Goal: Task Accomplishment & Management: Manage account settings

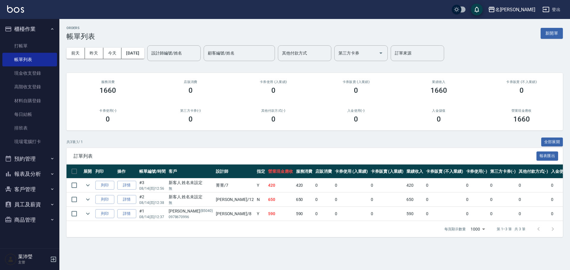
click at [549, 31] on button "新開單" at bounding box center [552, 33] width 22 height 11
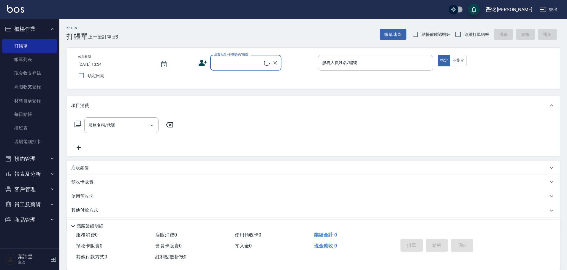
click at [244, 65] on input "顧客姓名/手機號碼/編號" at bounding box center [238, 63] width 51 height 10
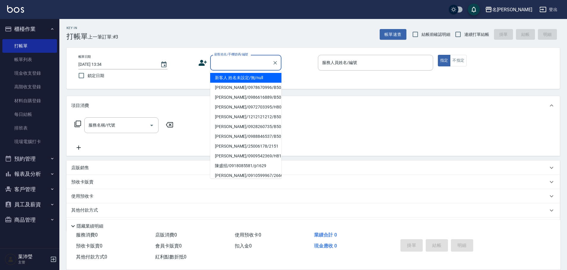
click at [253, 80] on li "新客人 姓名未設定/無/null" at bounding box center [245, 78] width 71 height 10
type input "新客人 姓名未設定/無/null"
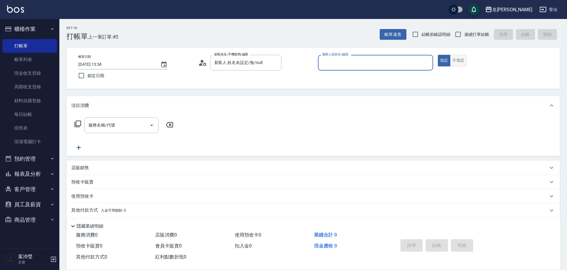
click at [460, 59] on button "不指定" at bounding box center [458, 61] width 17 height 12
click at [434, 66] on div "帳單日期 [DATE] 13:34 鎖定日期 顧客姓名/手機號碼/編號 新客人 姓名未設定/無/null 顧客姓名/手機號碼/編號 服務人員姓名/編號 服務人…" at bounding box center [313, 68] width 479 height 27
click at [429, 66] on input "服務人員姓名/編號" at bounding box center [376, 63] width 110 height 10
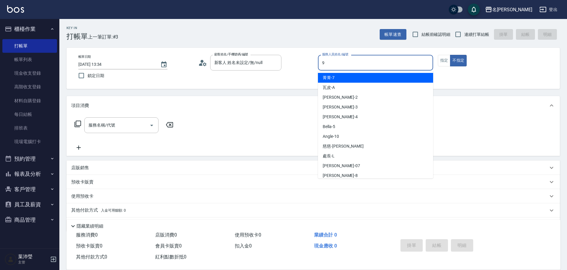
type input "小龍-9"
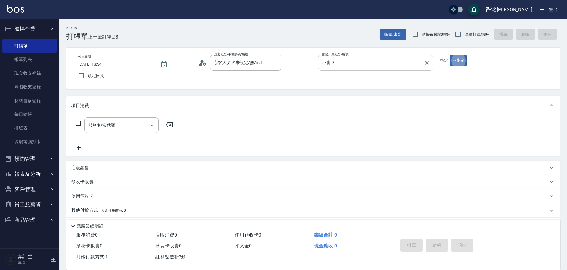
type button "false"
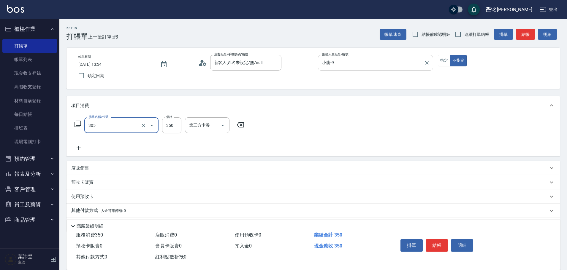
type input "不指定剪髮(305)"
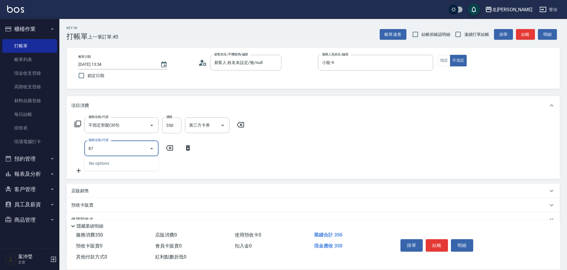
type input "8"
type input "洗髮(502)"
type input "300"
click at [431, 242] on button "結帳" at bounding box center [437, 246] width 22 height 12
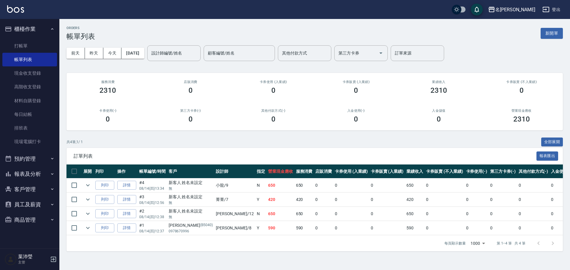
click at [538, 30] on div "ORDERS 帳單列表 新開單" at bounding box center [314, 33] width 496 height 15
click at [547, 31] on button "新開單" at bounding box center [552, 33] width 22 height 11
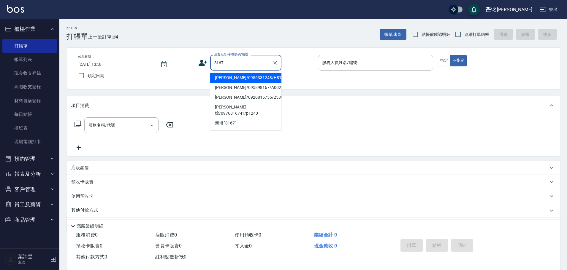
drag, startPoint x: 250, startPoint y: 64, endPoint x: 173, endPoint y: 66, distance: 77.2
click at [173, 66] on div "帳單日期 [DATE] 13:58 鎖定日期 顧客姓名/手機號碼/編號 8167 顧客姓名/手機號碼/編號 服務人員姓名/編號 服務人員姓名/編號 指定 不指定" at bounding box center [313, 68] width 479 height 27
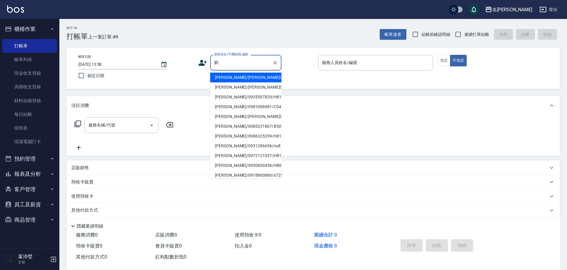
scroll to position [30, 0]
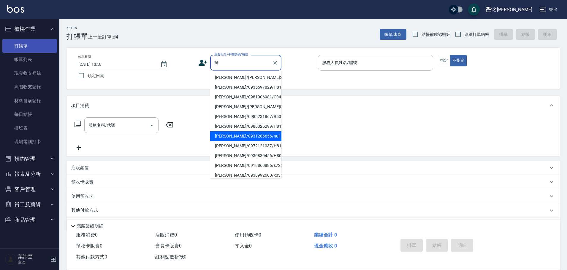
type input "劉"
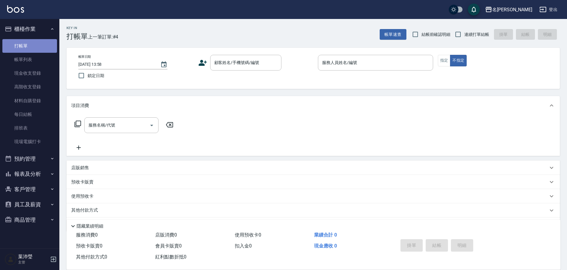
drag, startPoint x: 27, startPoint y: 50, endPoint x: 32, endPoint y: 46, distance: 6.3
click at [28, 51] on link "打帳單" at bounding box center [29, 46] width 55 height 14
click at [223, 63] on input "顧客姓名/手機號碼/編號" at bounding box center [241, 63] width 57 height 10
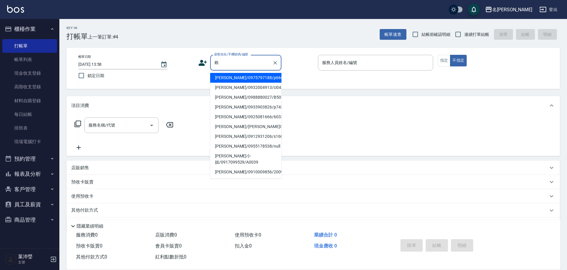
click at [251, 86] on li "[PERSON_NAME]/0932004913/U044" at bounding box center [245, 88] width 71 height 10
type input "[PERSON_NAME]/0932004913/U044"
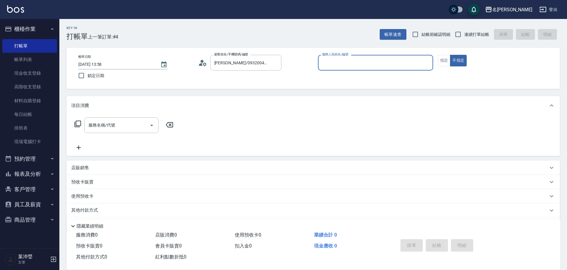
type input "菁菁-7"
click at [79, 124] on icon at bounding box center [77, 124] width 7 height 7
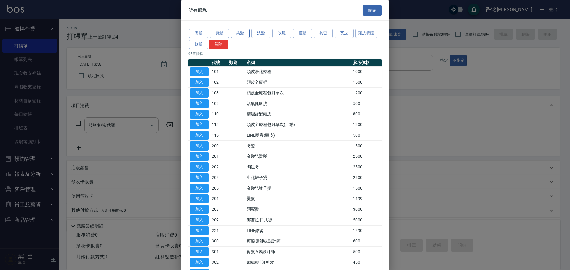
click at [238, 35] on button "染髮" at bounding box center [240, 33] width 19 height 9
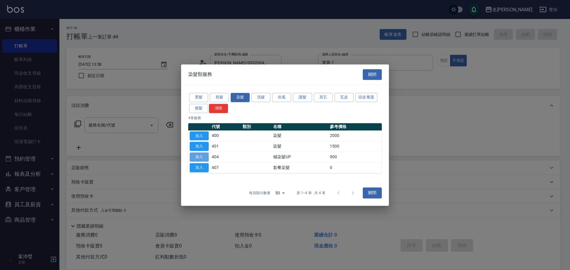
click at [203, 155] on button "加入" at bounding box center [199, 157] width 19 height 9
type input "補染髮UP(404)"
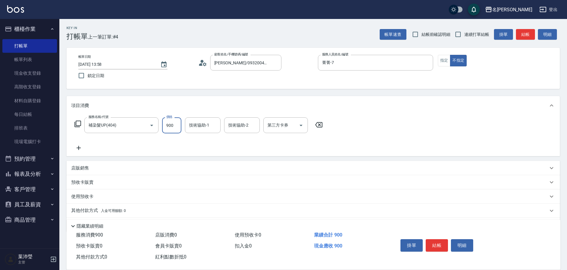
click at [168, 126] on input "900" at bounding box center [171, 126] width 19 height 16
type input "1200"
click at [77, 122] on icon at bounding box center [77, 124] width 7 height 7
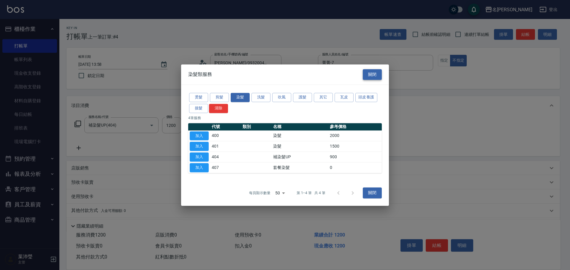
click at [375, 78] on button "關閉" at bounding box center [372, 74] width 19 height 11
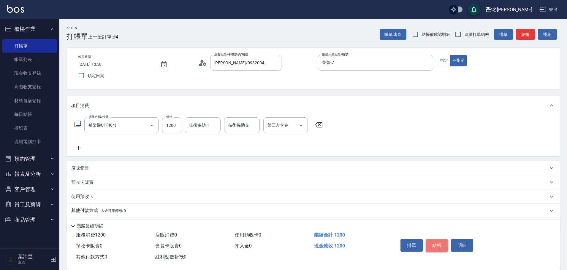
click at [440, 245] on button "結帳" at bounding box center [437, 246] width 22 height 12
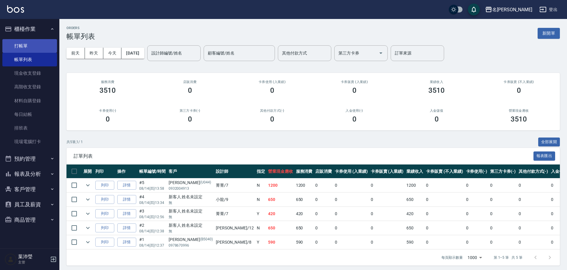
click at [51, 44] on link "打帳單" at bounding box center [29, 46] width 55 height 14
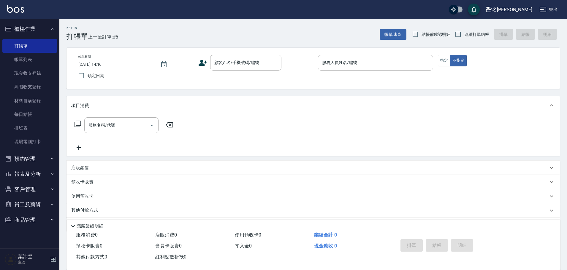
drag, startPoint x: 373, startPoint y: 140, endPoint x: 387, endPoint y: 138, distance: 13.8
click at [380, 142] on div "服務名稱/代號 服務名稱/代號" at bounding box center [312, 135] width 493 height 41
click at [239, 70] on div "顧客姓名/手機號碼/編號" at bounding box center [245, 63] width 71 height 16
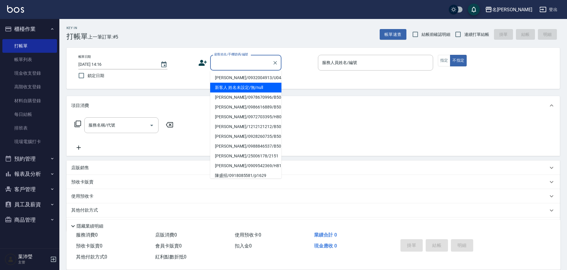
click at [246, 86] on li "新客人 姓名未設定/無/null" at bounding box center [245, 88] width 71 height 10
type input "新客人 姓名未設定/無/null"
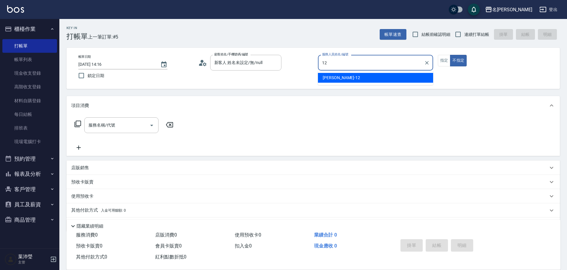
click at [356, 77] on div "[PERSON_NAME] -12" at bounding box center [375, 78] width 115 height 10
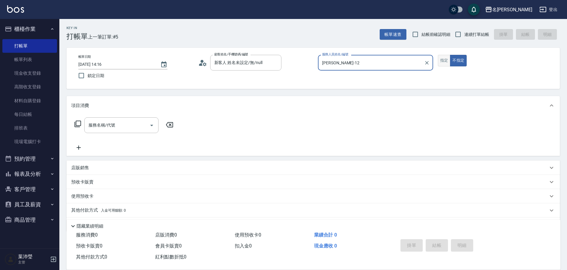
type input "[PERSON_NAME]-12"
click at [443, 63] on button "指定" at bounding box center [444, 61] width 13 height 12
click at [81, 124] on icon at bounding box center [78, 124] width 7 height 7
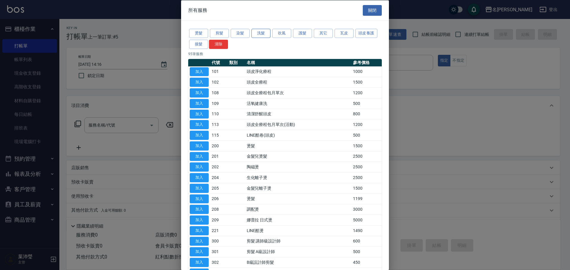
click at [266, 35] on button "洗髮" at bounding box center [260, 33] width 19 height 9
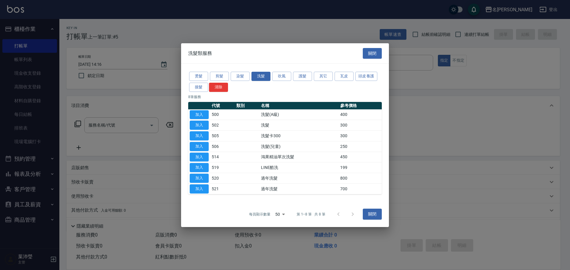
click at [199, 122] on button "加入" at bounding box center [199, 125] width 19 height 9
type input "洗髮(502)"
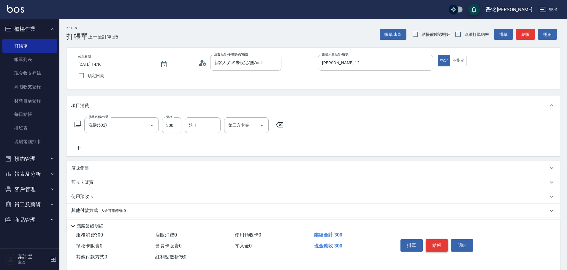
click at [436, 241] on button "結帳" at bounding box center [437, 246] width 22 height 12
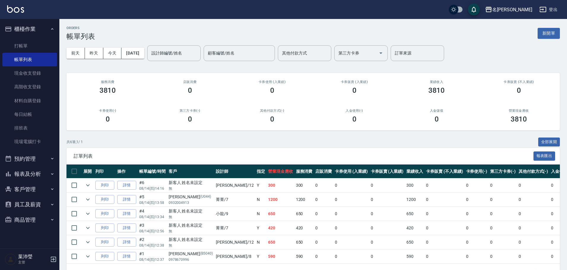
drag, startPoint x: 435, startPoint y: 241, endPoint x: 440, endPoint y: 264, distance: 23.0
click at [465, 241] on td "0" at bounding box center [477, 243] width 24 height 14
click at [30, 189] on button "客戶管理" at bounding box center [29, 189] width 55 height 15
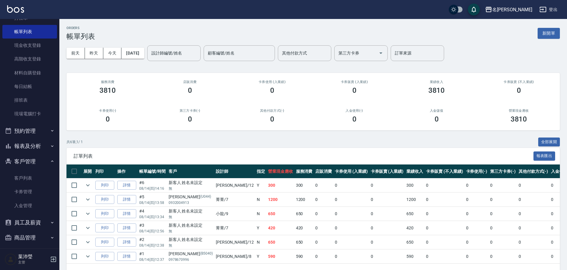
scroll to position [32, 0]
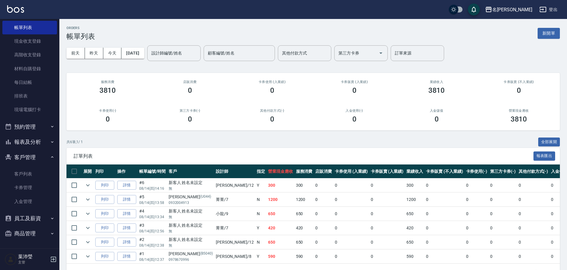
click at [45, 140] on button "報表及分析" at bounding box center [29, 141] width 55 height 15
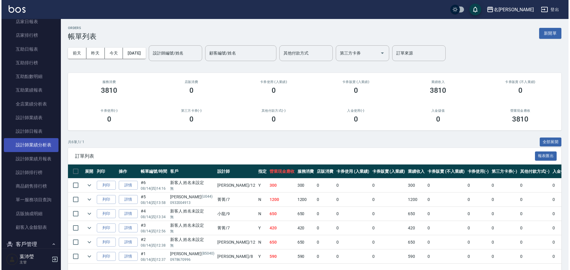
scroll to position [188, 0]
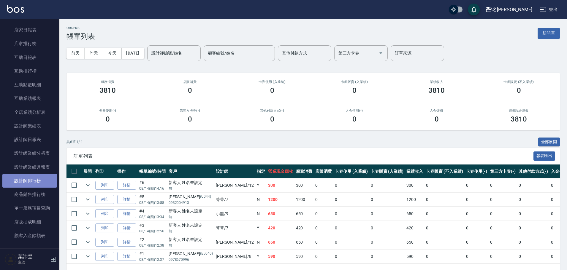
click at [32, 177] on link "設計師排行榜" at bounding box center [29, 181] width 55 height 14
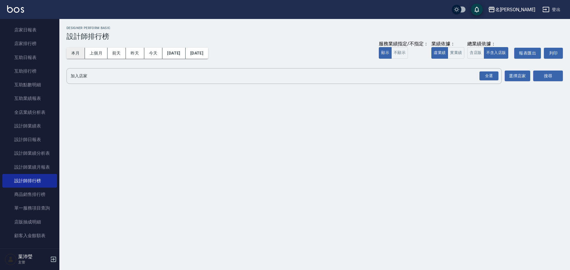
click at [80, 55] on button "本月" at bounding box center [75, 53] width 18 height 11
click at [489, 74] on div "全選" at bounding box center [488, 76] width 19 height 9
click at [544, 77] on button "搜尋" at bounding box center [548, 76] width 30 height 11
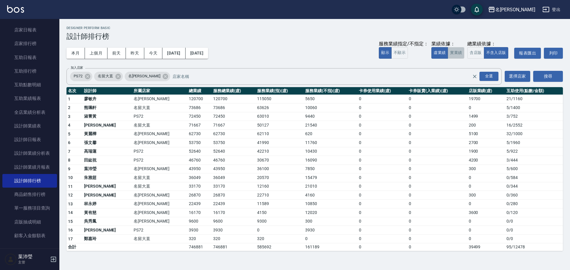
click at [458, 57] on button "實業績" at bounding box center [456, 53] width 17 height 12
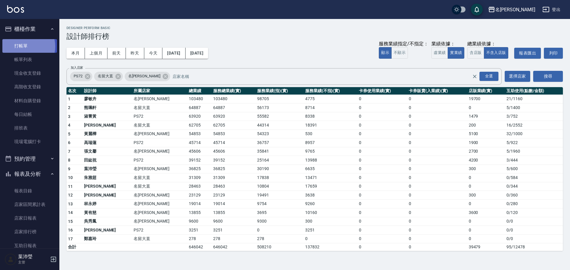
click at [23, 46] on link "打帳單" at bounding box center [29, 46] width 55 height 14
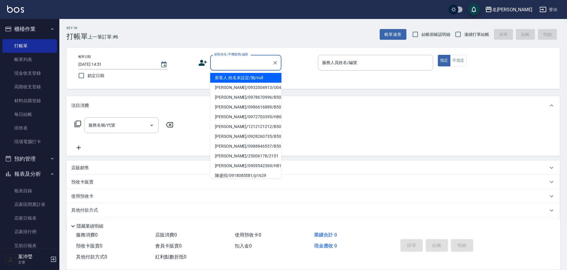
click at [237, 58] on input "顧客姓名/手機號碼/編號" at bounding box center [241, 63] width 57 height 10
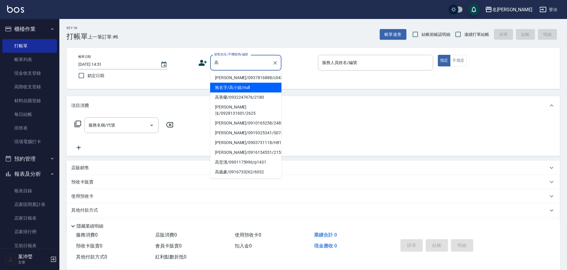
click at [249, 83] on li "無名字/高小姐/null" at bounding box center [245, 88] width 71 height 10
type input "無名字/高小姐/null"
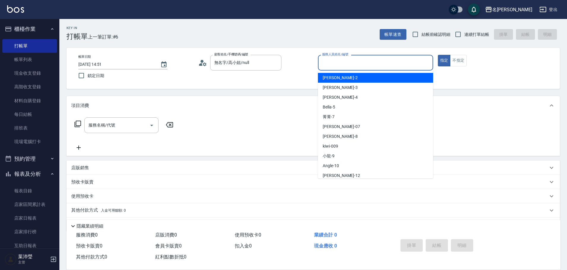
click at [321, 62] on input "服務人員姓名/編號" at bounding box center [376, 63] width 110 height 10
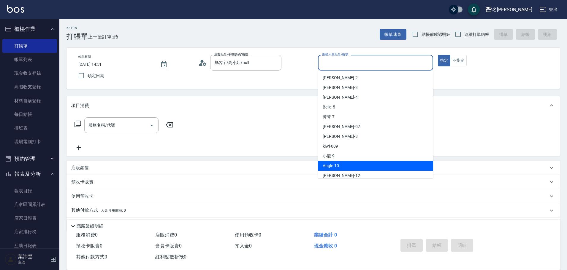
click at [344, 164] on div "Angle -10" at bounding box center [375, 166] width 115 height 10
type input "Angle-10"
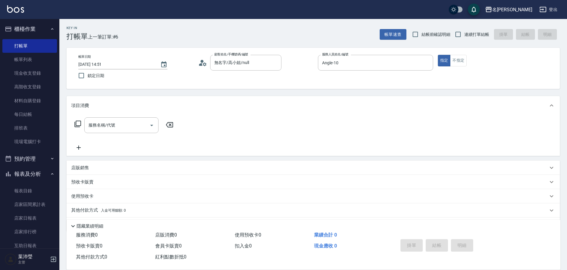
click at [78, 124] on icon at bounding box center [77, 124] width 7 height 7
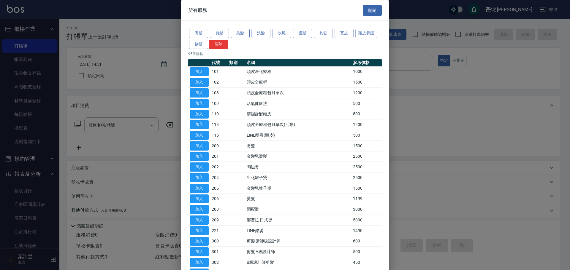
click at [233, 31] on button "染髮" at bounding box center [240, 33] width 19 height 9
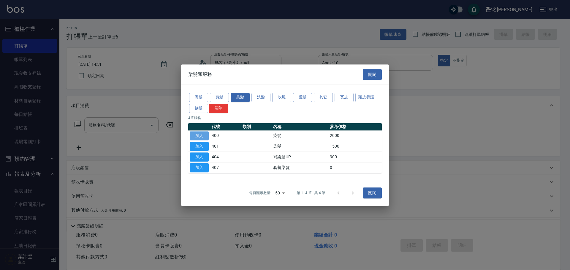
click at [203, 134] on button "加入" at bounding box center [199, 135] width 19 height 9
type input "染髮(400)"
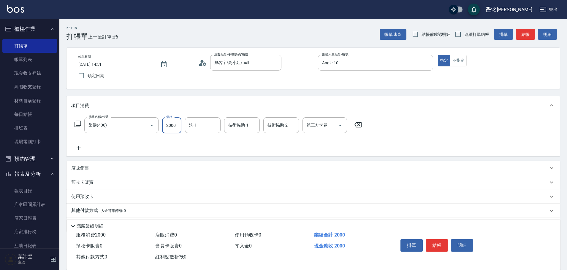
click at [174, 126] on input "2000" at bounding box center [171, 126] width 19 height 16
type input "2500"
click at [434, 243] on button "結帳" at bounding box center [437, 246] width 22 height 12
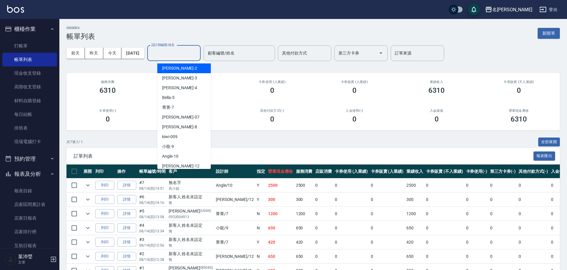
click at [170, 52] on input "設計師編號/姓名" at bounding box center [174, 53] width 48 height 10
click at [176, 107] on div "菁菁 -7" at bounding box center [183, 108] width 53 height 10
type input "菁菁-7"
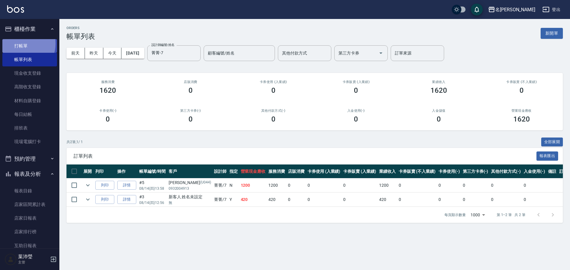
click at [21, 44] on link "打帳單" at bounding box center [29, 46] width 55 height 14
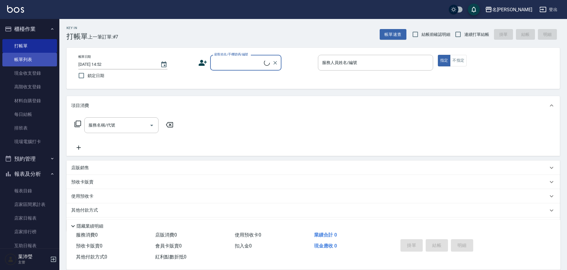
click at [23, 58] on link "帳單列表" at bounding box center [29, 60] width 55 height 14
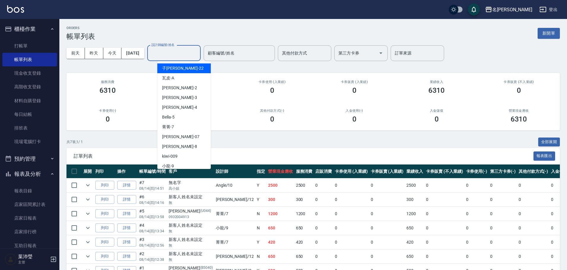
click at [178, 57] on input "設計師編號/姓名" at bounding box center [174, 53] width 48 height 10
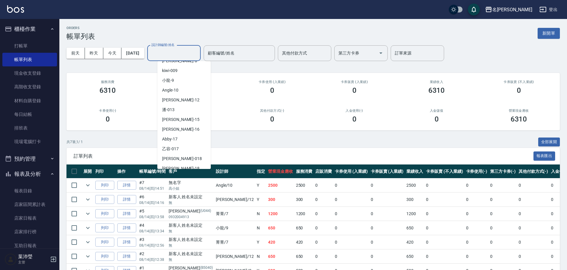
scroll to position [89, 0]
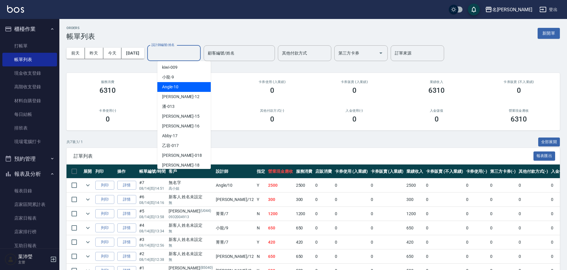
click at [171, 91] on div "Angle -10" at bounding box center [183, 87] width 53 height 10
type input "Angle-10"
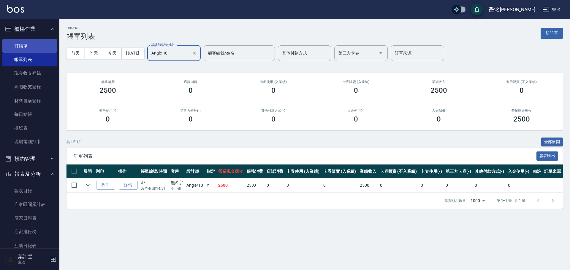
click at [26, 49] on link "打帳單" at bounding box center [29, 46] width 55 height 14
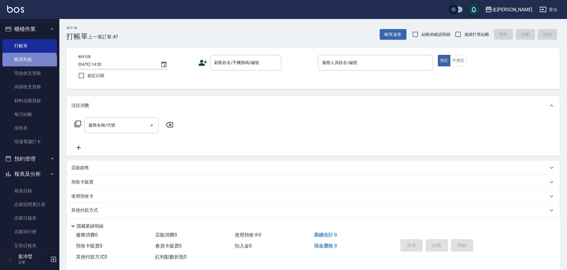
click at [29, 62] on link "帳單列表" at bounding box center [29, 60] width 55 height 14
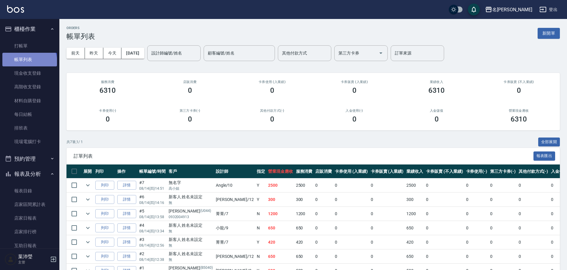
click at [29, 62] on link "帳單列表" at bounding box center [29, 60] width 55 height 14
click at [541, 30] on button "新開單" at bounding box center [549, 33] width 22 height 11
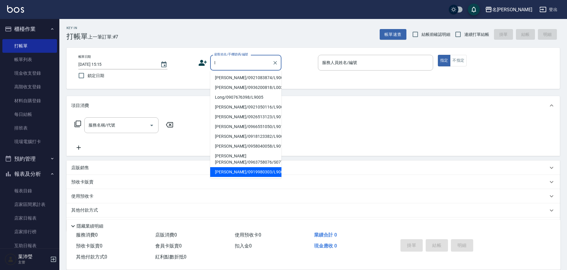
scroll to position [30, 0]
click at [255, 173] on li "[PERSON_NAME]/0958176851/L9011" at bounding box center [245, 172] width 71 height 10
type input "[PERSON_NAME]/0958176851/L9011"
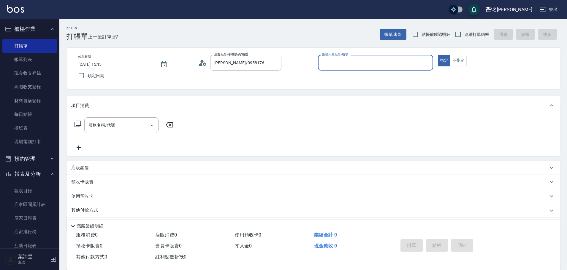
type input "小龍-9"
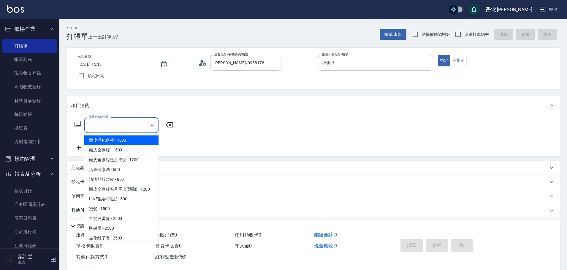
click at [125, 130] on input "服務名稱/代號" at bounding box center [117, 125] width 60 height 10
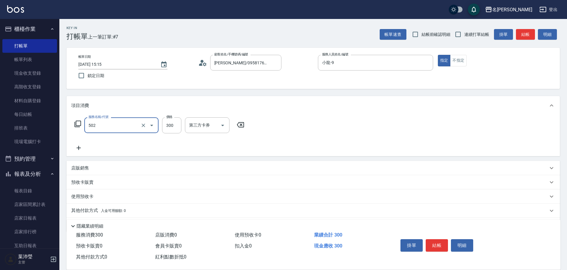
type input "洗髮(502)"
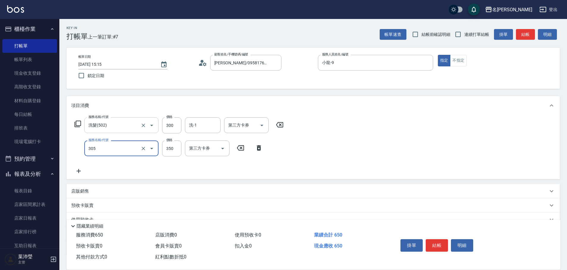
type input "不指定剪髮(305)"
type input "150"
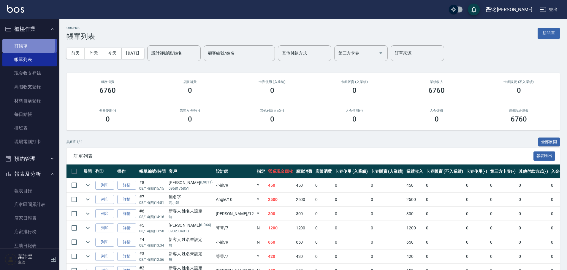
click at [23, 45] on link "打帳單" at bounding box center [29, 46] width 55 height 14
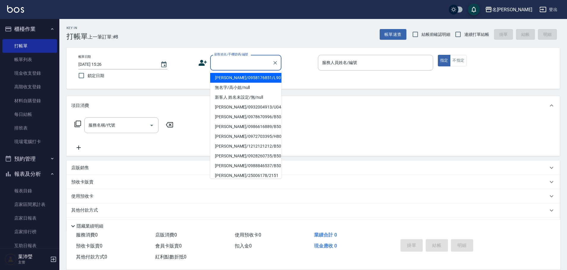
click at [226, 59] on input "顧客姓名/手機號碼/編號" at bounding box center [241, 63] width 57 height 10
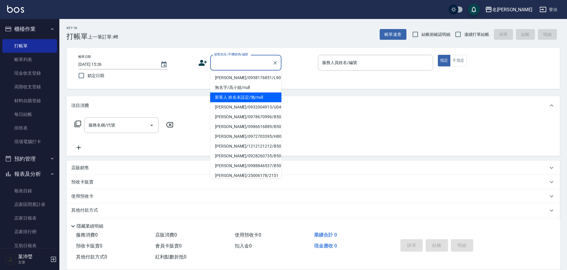
click at [234, 95] on li "新客人 姓名未設定/無/null" at bounding box center [245, 98] width 71 height 10
type input "新客人 姓名未設定/無/null"
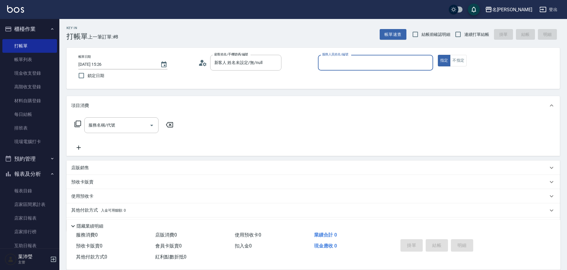
click at [330, 59] on input "服務人員姓名/編號" at bounding box center [376, 63] width 110 height 10
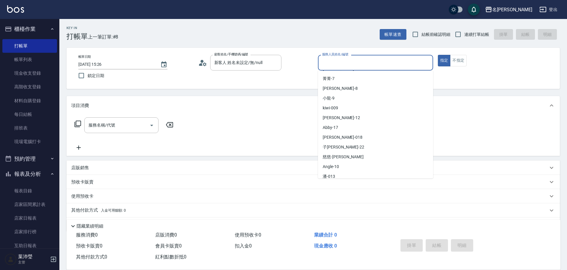
scroll to position [59, 0]
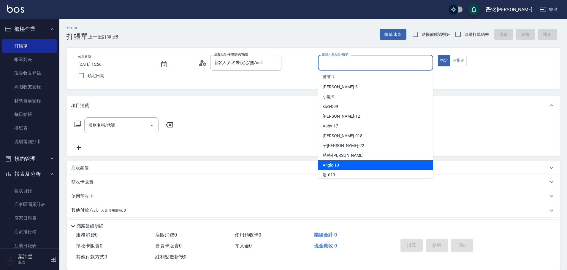
click at [333, 165] on span "Angle -10" at bounding box center [331, 165] width 16 height 6
type input "Angle-10"
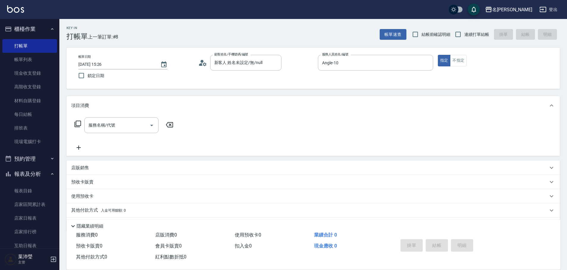
click at [78, 123] on icon at bounding box center [77, 124] width 7 height 7
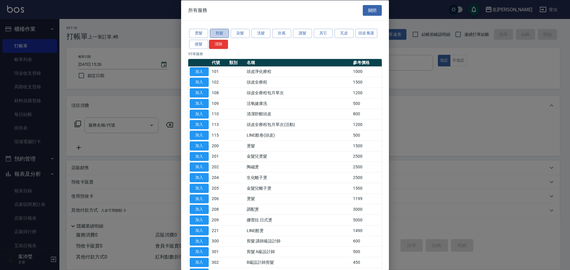
click at [221, 34] on button "剪髮" at bounding box center [219, 33] width 19 height 9
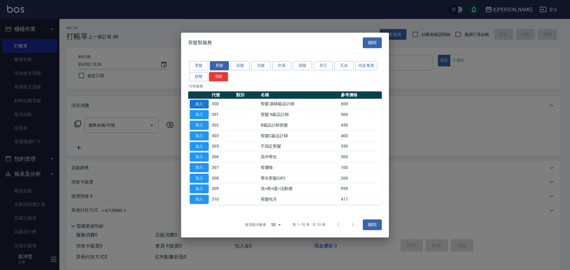
click at [199, 103] on button "加入" at bounding box center [199, 104] width 19 height 9
type input "剪髮 講師級設計師(300)"
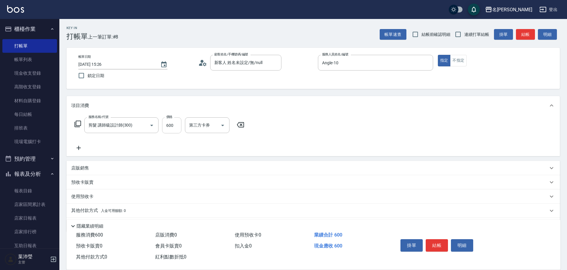
click at [170, 124] on input "600" at bounding box center [171, 126] width 19 height 16
type input "650"
click at [458, 58] on button "不指定" at bounding box center [458, 61] width 17 height 12
click at [443, 62] on button "指定" at bounding box center [444, 61] width 13 height 12
click at [435, 244] on button "結帳" at bounding box center [437, 246] width 22 height 12
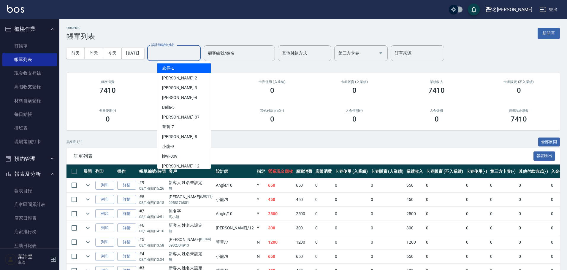
click at [188, 53] on input "設計師編號/姓名" at bounding box center [174, 53] width 48 height 10
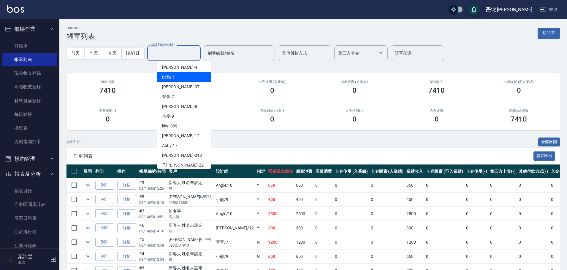
scroll to position [59, 0]
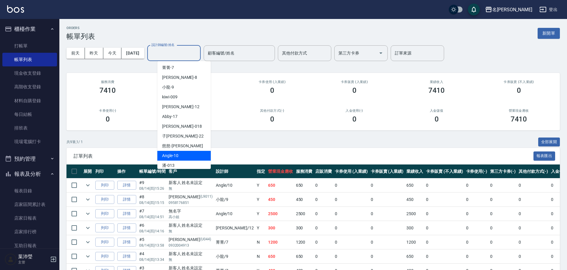
click at [178, 153] on span "Angle -10" at bounding box center [170, 156] width 16 height 6
type input "Angle-10"
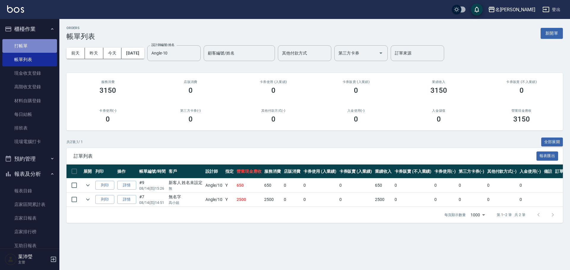
click at [30, 42] on link "打帳單" at bounding box center [29, 46] width 55 height 14
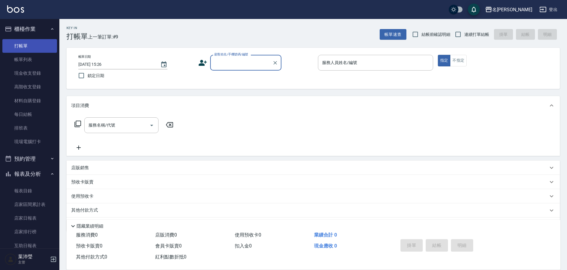
drag, startPoint x: 30, startPoint y: 42, endPoint x: 0, endPoint y: 175, distance: 136.3
click at [29, 42] on link "打帳單" at bounding box center [29, 46] width 55 height 14
click at [240, 68] on input "顧客姓名/手機號碼/編號" at bounding box center [241, 63] width 57 height 10
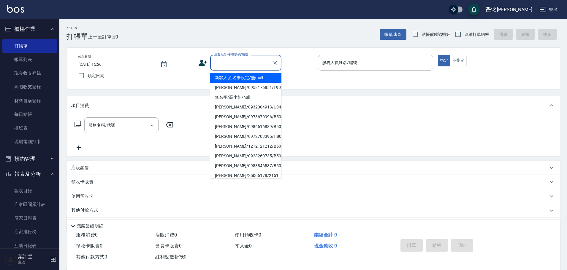
click at [249, 76] on li "新客人 姓名未設定/無/null" at bounding box center [245, 78] width 71 height 10
type input "新客人 姓名未設定/無/null"
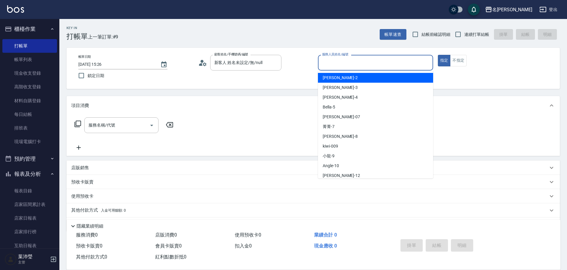
click at [335, 66] on input "服務人員姓名/編號" at bounding box center [376, 63] width 110 height 10
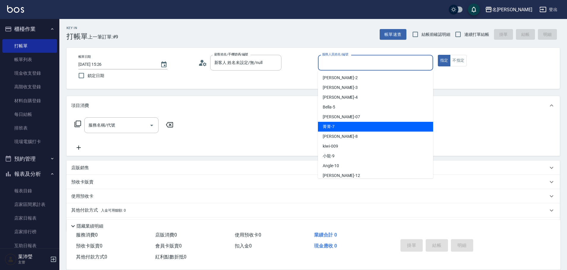
click at [348, 129] on div "菁菁 -7" at bounding box center [375, 127] width 115 height 10
type input "菁菁-7"
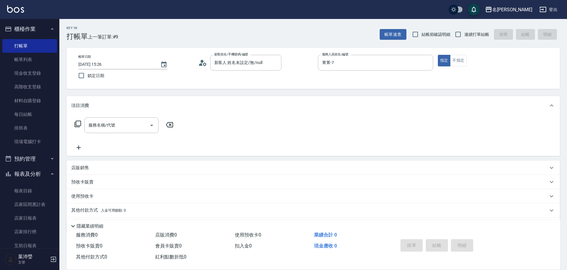
click at [80, 123] on icon at bounding box center [77, 124] width 7 height 7
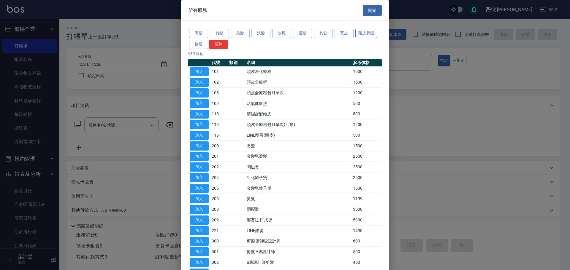
click at [370, 34] on button "頭皮養護" at bounding box center [366, 33] width 22 height 9
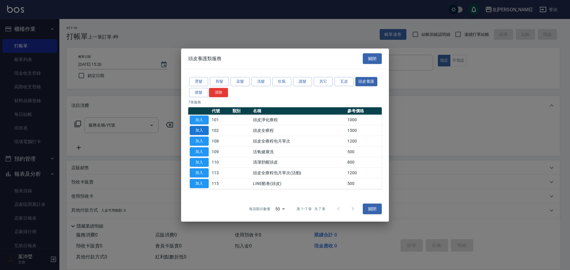
drag, startPoint x: 204, startPoint y: 124, endPoint x: 200, endPoint y: 128, distance: 5.7
click at [200, 128] on tbody "加入 101 頭皮淨化療程 1000 加入 102 頭皮全療程 1500 加入 108 頭皮全療程包月單次 1200 加入 109 活氧健康洗 500 加入 …" at bounding box center [285, 152] width 194 height 74
click at [200, 128] on button "加入" at bounding box center [199, 130] width 19 height 9
type input "頭皮全療程(102)"
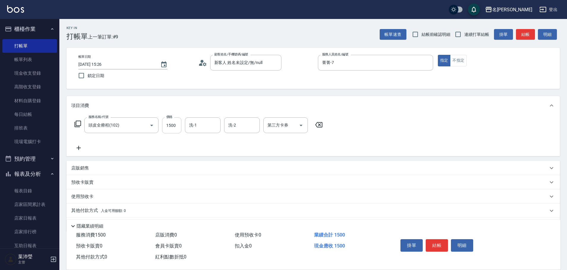
click at [174, 126] on input "1500" at bounding box center [171, 126] width 19 height 16
type input "1200"
click at [430, 240] on button "結帳" at bounding box center [437, 246] width 22 height 12
